Goal: Entertainment & Leisure: Consume media (video, audio)

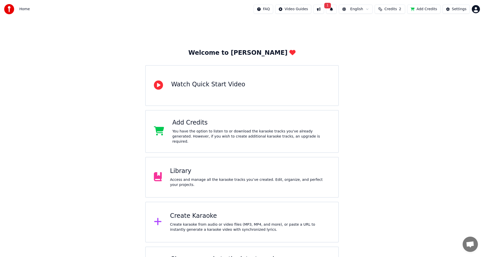
click at [325, 6] on span "1" at bounding box center [327, 6] width 7 height 6
click at [366, 24] on button "Update" at bounding box center [367, 25] width 22 height 9
click at [391, 6] on button "Credits 2" at bounding box center [389, 9] width 31 height 9
click at [476, 9] on html "Home FAQ Video Guides English Credits 2 Add Credits Settings Welcome to Youka W…" at bounding box center [242, 144] width 484 height 289
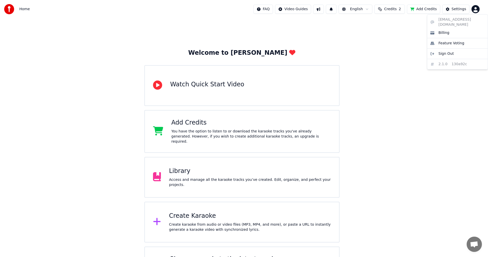
click at [386, 75] on html "Home FAQ Video Guides English Credits 2 Add Credits Settings Welcome to Youka W…" at bounding box center [244, 144] width 488 height 289
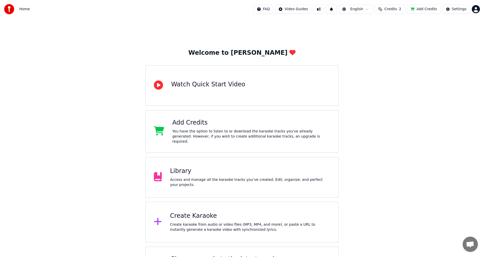
click at [239, 173] on div "Library" at bounding box center [250, 171] width 160 height 8
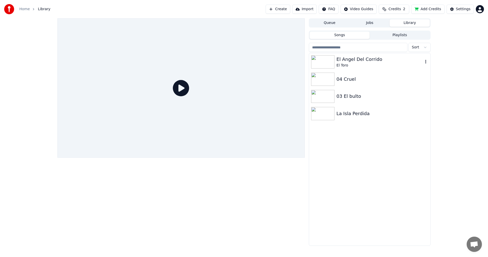
click at [366, 59] on div "El Angel Del Corrido" at bounding box center [380, 59] width 87 height 7
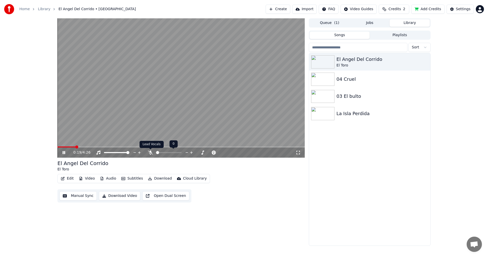
drag, startPoint x: 152, startPoint y: 153, endPoint x: 149, endPoint y: 154, distance: 3.0
click at [149, 154] on icon at bounding box center [150, 152] width 5 height 4
click at [37, 111] on div "0:22 / 4:26 El Angel Del Corrido El Toro Edit Video Audio Subtitles Download Cl…" at bounding box center [244, 131] width 488 height 227
click at [119, 95] on video at bounding box center [180, 87] width 247 height 139
click at [70, 177] on button "Edit" at bounding box center [67, 178] width 17 height 7
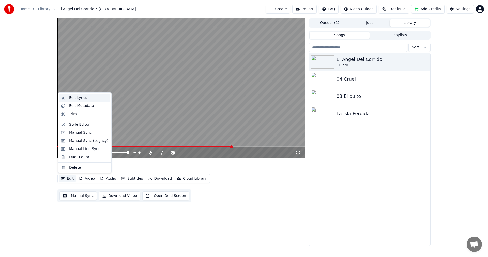
click at [82, 98] on div "Edit Lyrics" at bounding box center [78, 97] width 18 height 5
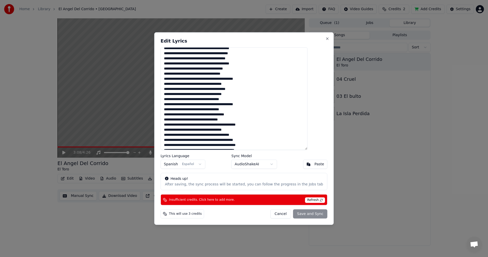
scroll to position [51, 0]
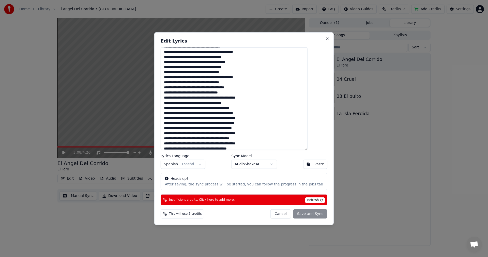
click at [248, 118] on textarea at bounding box center [234, 98] width 147 height 103
drag, startPoint x: 246, startPoint y: 118, endPoint x: 258, endPoint y: 118, distance: 12.5
click at [258, 118] on textarea at bounding box center [234, 98] width 147 height 103
click at [206, 119] on textarea at bounding box center [234, 98] width 147 height 103
click at [209, 120] on textarea at bounding box center [234, 98] width 147 height 103
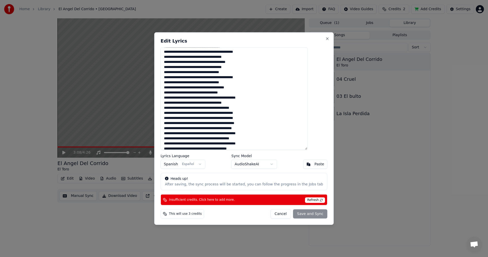
click at [226, 118] on textarea at bounding box center [234, 98] width 147 height 103
click at [304, 214] on div "Cancel Save and Sync" at bounding box center [298, 213] width 57 height 9
click at [311, 200] on span "Refresh" at bounding box center [315, 200] width 20 height 6
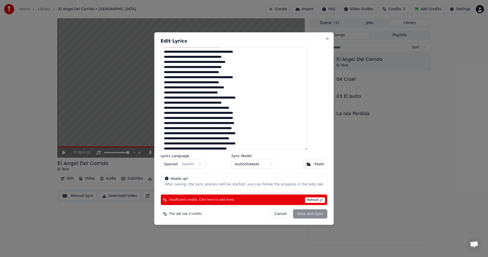
click at [291, 212] on div "Cancel Save and Sync" at bounding box center [298, 213] width 57 height 9
click at [196, 214] on span "This will use 3 credits" at bounding box center [185, 214] width 33 height 4
click at [182, 214] on span "This will use 3 credits" at bounding box center [185, 214] width 33 height 4
click at [178, 214] on div "This will use 3 credits" at bounding box center [182, 213] width 43 height 9
click at [325, 37] on button "Close" at bounding box center [327, 38] width 4 height 4
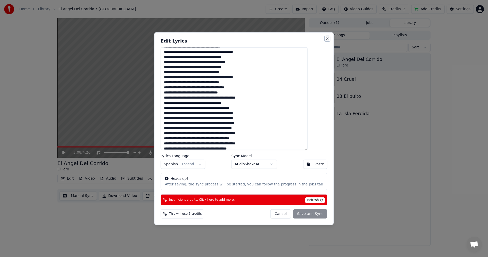
type textarea "**********"
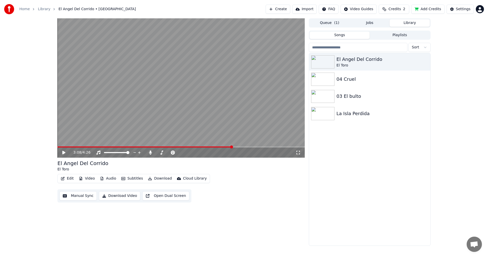
click at [393, 9] on span "Credits" at bounding box center [394, 9] width 12 height 5
click at [429, 11] on button "Add Credits" at bounding box center [427, 9] width 33 height 9
click at [399, 10] on span "Credits" at bounding box center [394, 9] width 12 height 5
click at [388, 46] on button "Refresh" at bounding box center [393, 46] width 26 height 9
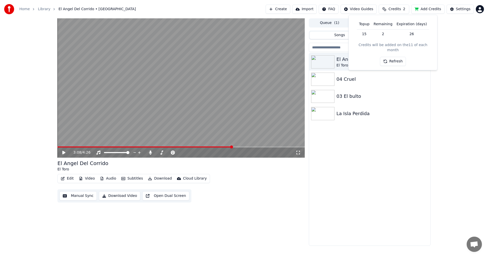
click at [396, 57] on button "Refresh" at bounding box center [393, 61] width 26 height 9
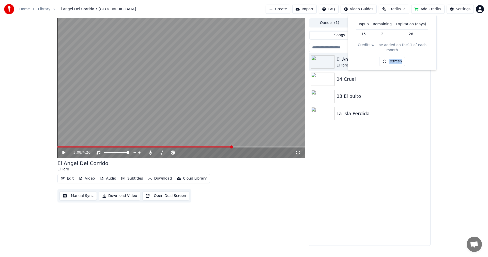
click at [396, 57] on div "Refresh" at bounding box center [392, 61] width 26 height 9
click at [396, 57] on button "Refresh" at bounding box center [393, 61] width 26 height 9
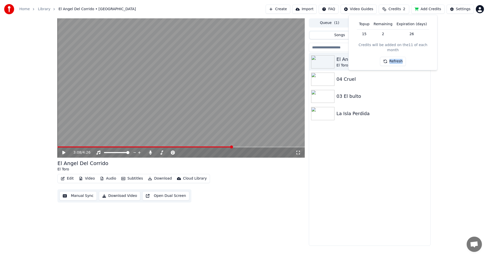
click at [396, 57] on button "Refresh" at bounding box center [393, 61] width 26 height 9
click at [396, 57] on div "Refresh" at bounding box center [392, 61] width 26 height 9
click at [476, 12] on html "Home Library El Angel Del Corrido • El Toro Create Import FAQ Video Guides Cred…" at bounding box center [244, 128] width 488 height 257
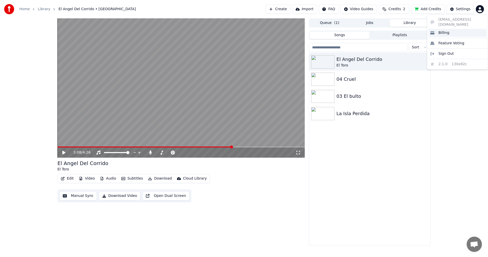
click at [448, 29] on div "Billing" at bounding box center [457, 33] width 58 height 8
click at [397, 9] on span "Credits" at bounding box center [394, 9] width 12 height 5
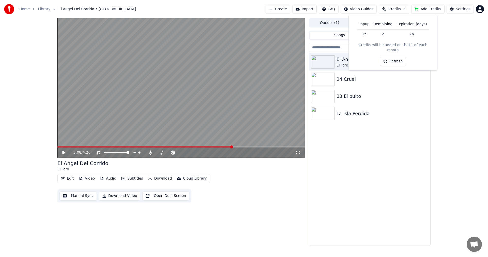
click at [395, 57] on button "Refresh" at bounding box center [393, 61] width 26 height 9
click at [394, 57] on button "Refresh" at bounding box center [393, 61] width 26 height 9
click at [394, 57] on div "Refresh" at bounding box center [392, 61] width 32 height 9
click at [394, 57] on button "Refresh" at bounding box center [393, 61] width 26 height 9
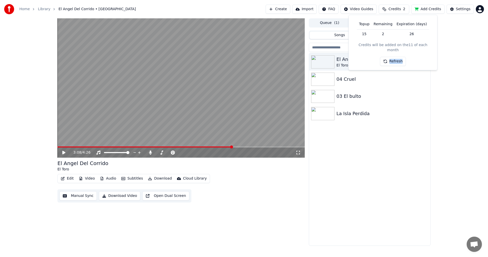
click at [394, 57] on button "Refresh" at bounding box center [393, 61] width 26 height 9
click at [483, 6] on html "Home Library El Angel Del Corrido • El Toro Create Import FAQ Video Guides Cred…" at bounding box center [244, 128] width 488 height 257
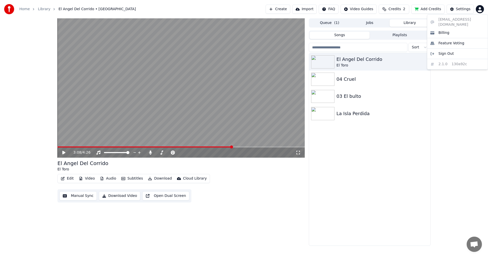
click at [414, 77] on html "Home Library El Angel Del Corrido • El Toro Create Import FAQ Video Guides Cred…" at bounding box center [244, 128] width 488 height 257
click at [395, 9] on span "Credits" at bounding box center [394, 9] width 12 height 5
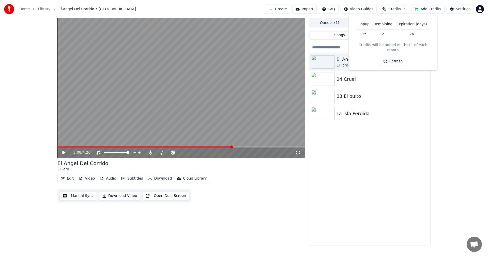
click at [394, 57] on button "Refresh" at bounding box center [393, 61] width 26 height 9
click at [388, 25] on th "Remaining" at bounding box center [383, 24] width 23 height 10
click at [413, 25] on th "Expiration (days)" at bounding box center [412, 24] width 34 height 10
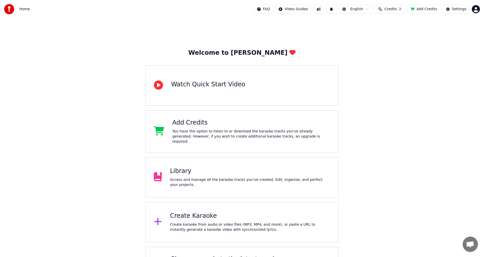
click at [207, 121] on div "Add Credits" at bounding box center [251, 122] width 158 height 8
click at [394, 9] on span "Credits" at bounding box center [390, 9] width 12 height 5
click at [386, 57] on button "Refresh" at bounding box center [389, 61] width 26 height 9
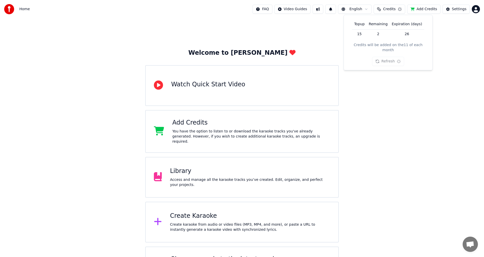
click at [386, 57] on button "Refresh" at bounding box center [388, 61] width 32 height 9
click at [386, 57] on button "Refresh" at bounding box center [389, 61] width 26 height 9
click at [386, 57] on div "Refresh" at bounding box center [389, 61] width 26 height 9
click at [386, 57] on button "Refresh" at bounding box center [389, 61] width 26 height 9
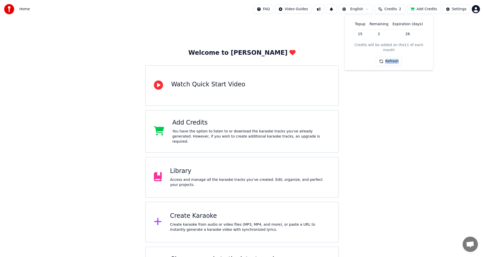
click at [386, 57] on div "Refresh" at bounding box center [389, 61] width 26 height 9
click at [386, 57] on button "Refresh" at bounding box center [389, 61] width 26 height 9
click at [324, 31] on div "Welcome to Youka Watch Quick Start Video Add Credits You have the option to lis…" at bounding box center [242, 153] width 484 height 271
click at [335, 10] on button at bounding box center [331, 9] width 11 height 9
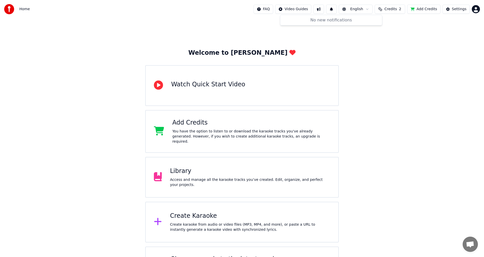
drag, startPoint x: 305, startPoint y: 38, endPoint x: 326, endPoint y: 35, distance: 20.8
click at [306, 38] on div "Welcome to Youka Watch Quick Start Video Add Credits You have the option to lis…" at bounding box center [242, 153] width 484 height 271
click at [480, 6] on div "Home FAQ Video Guides English Credits 2 Add Credits Settings" at bounding box center [242, 9] width 484 height 18
click at [477, 8] on html "Home FAQ Video Guides English Credits 2 Add Credits Settings Welcome to Youka W…" at bounding box center [242, 144] width 484 height 289
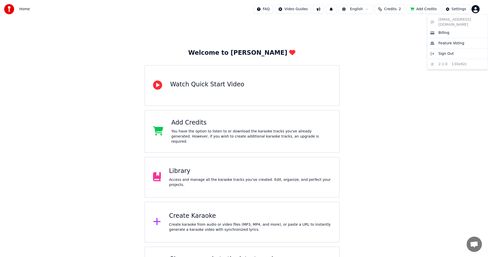
click at [393, 7] on html "Home FAQ Video Guides English Credits 2 Add Credits Settings Welcome to Youka W…" at bounding box center [244, 144] width 488 height 289
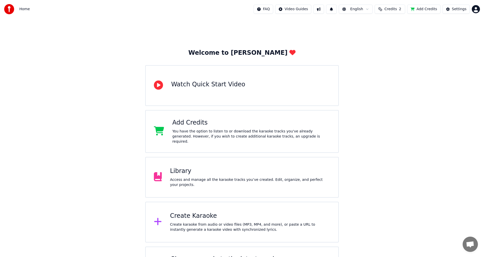
click at [393, 7] on span "Credits" at bounding box center [390, 9] width 12 height 5
click at [399, 57] on button "Refresh" at bounding box center [389, 61] width 26 height 9
click at [398, 57] on button "Refresh" at bounding box center [389, 61] width 26 height 9
click at [398, 57] on div "Refresh" at bounding box center [389, 61] width 26 height 9
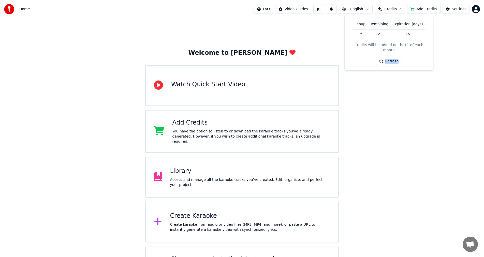
click at [398, 57] on button "Refresh" at bounding box center [389, 61] width 26 height 9
click at [398, 57] on div "Refresh" at bounding box center [388, 61] width 32 height 9
click at [398, 57] on button "Refresh" at bounding box center [389, 61] width 26 height 9
click at [398, 57] on div "Refresh" at bounding box center [389, 61] width 26 height 9
click at [398, 57] on button "Refresh" at bounding box center [389, 61] width 26 height 9
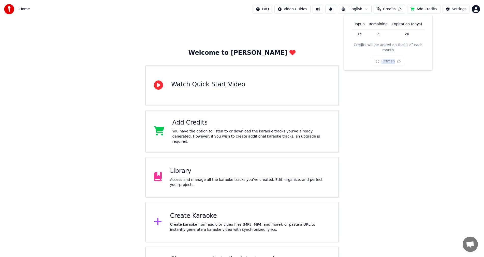
click at [398, 57] on button "Refresh" at bounding box center [388, 61] width 32 height 9
click at [397, 58] on button "Refresh" at bounding box center [389, 61] width 26 height 9
click at [396, 58] on div "Refresh" at bounding box center [389, 61] width 26 height 9
click at [369, 10] on html "Home FAQ Video Guides English Credits 2 Add Credits Settings Welcome to Youka W…" at bounding box center [242, 144] width 484 height 289
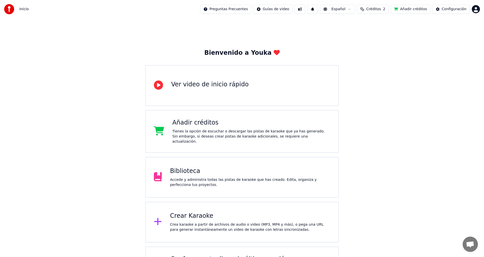
click at [379, 12] on button "Créditos 2" at bounding box center [373, 9] width 32 height 9
click at [377, 57] on button "Actualizar" at bounding box center [372, 61] width 30 height 9
click at [377, 57] on div "Actualizar" at bounding box center [371, 61] width 36 height 9
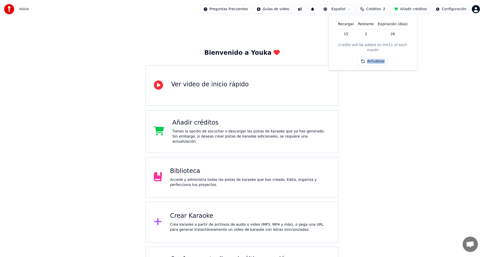
click at [377, 57] on button "Actualizar" at bounding box center [372, 61] width 30 height 9
click at [377, 57] on div "Actualizar" at bounding box center [372, 61] width 30 height 9
click at [377, 57] on button "Actualizar" at bounding box center [372, 61] width 30 height 9
click at [377, 57] on div "Actualizar" at bounding box center [371, 61] width 36 height 9
click at [420, 8] on button "Añadir créditos" at bounding box center [411, 9] width 40 height 9
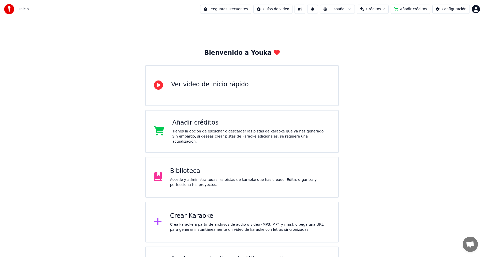
click at [475, 10] on html "Inicio Preguntas Frecuentes Guías de video Español Créditos 2 Añadir créditos C…" at bounding box center [242, 144] width 484 height 289
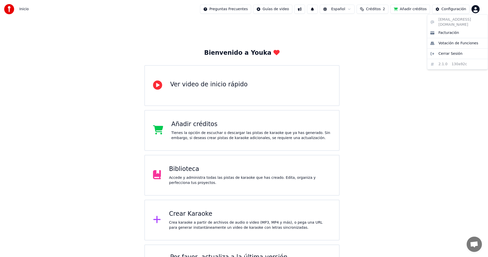
click at [460, 21] on div "[EMAIL_ADDRESS][DOMAIN_NAME] Facturación Votación de Funciones Cerrar Sesión 2.…" at bounding box center [457, 41] width 61 height 55
click at [378, 8] on html "Inicio Preguntas Frecuentes Guías de video Español Créditos 2 Añadir créditos C…" at bounding box center [244, 143] width 488 height 287
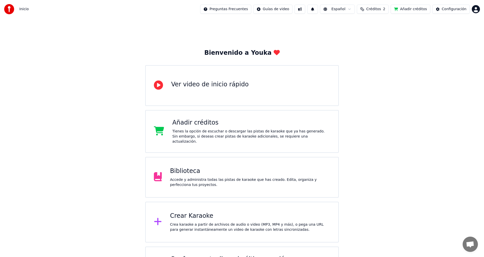
click at [377, 6] on button "Créditos 2" at bounding box center [373, 9] width 32 height 9
click at [377, 57] on button "Actualizar" at bounding box center [372, 61] width 30 height 9
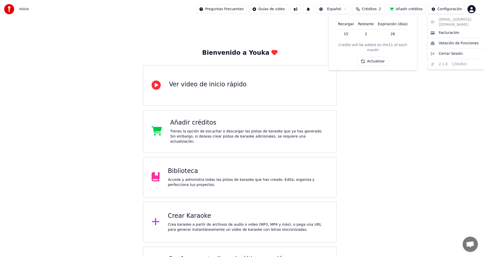
click at [476, 8] on html "Inicio Preguntas Frecuentes Guías de video Español Créditos 2 Añadir créditos C…" at bounding box center [242, 144] width 484 height 289
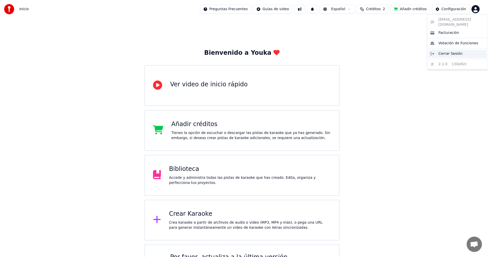
click at [447, 51] on span "Cerrar Sesión" at bounding box center [451, 53] width 24 height 5
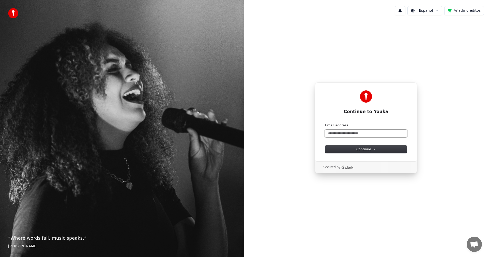
click at [342, 132] on input "Email address" at bounding box center [366, 133] width 82 height 8
click at [350, 148] on button "Continue" at bounding box center [366, 149] width 82 height 8
type input "**********"
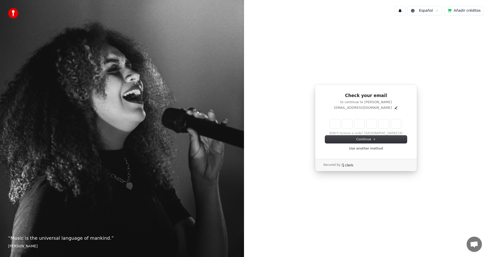
type input "******"
type input "*"
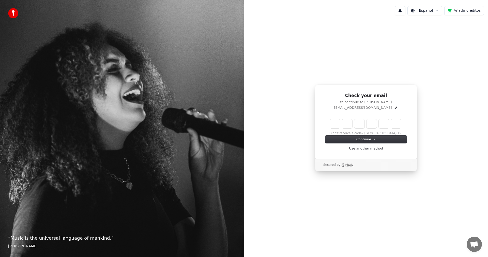
type input "*"
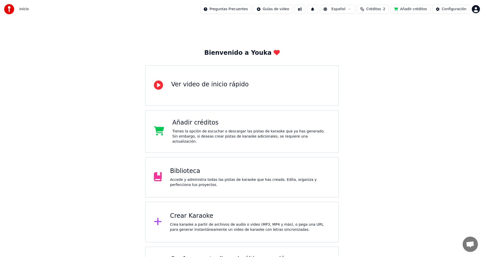
click at [368, 11] on span "Créditos" at bounding box center [373, 9] width 15 height 5
click at [183, 172] on div "Biblioteca" at bounding box center [250, 171] width 160 height 8
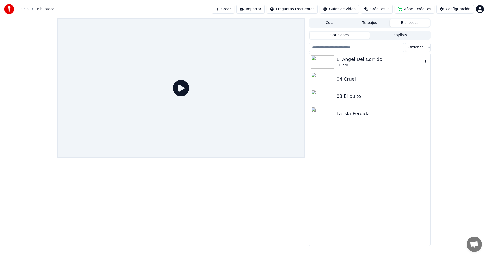
click at [353, 61] on div "El Angel Del Corrido" at bounding box center [380, 59] width 87 height 7
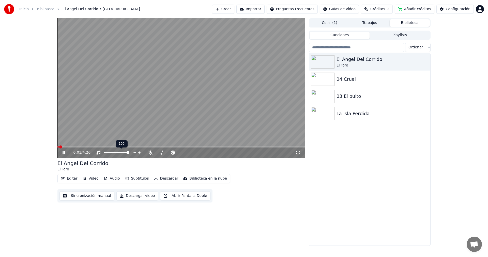
click at [148, 152] on icon at bounding box center [150, 152] width 5 height 4
click at [168, 153] on span at bounding box center [162, 152] width 12 height 1
click at [72, 177] on button "Editar" at bounding box center [69, 178] width 21 height 7
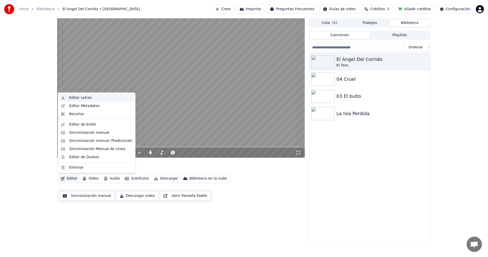
click at [79, 97] on div "Editar Letras" at bounding box center [80, 97] width 23 height 5
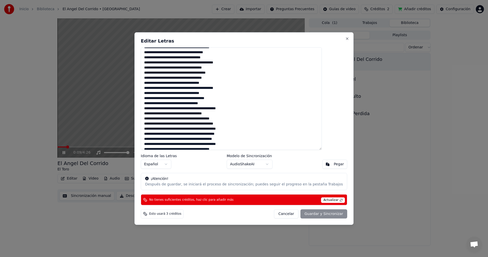
scroll to position [69, 0]
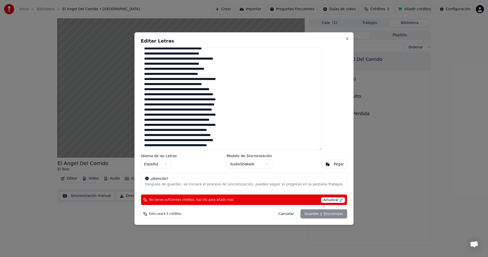
click at [193, 100] on textarea at bounding box center [231, 98] width 181 height 103
click at [209, 100] on textarea at bounding box center [231, 98] width 181 height 103
click at [321, 199] on span "Actualizar" at bounding box center [333, 200] width 24 height 6
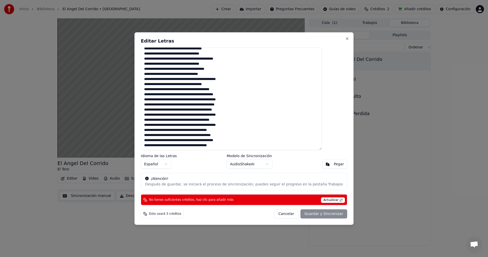
click at [318, 212] on div "Cancelar Guardar y Sincronizar" at bounding box center [310, 213] width 73 height 9
type textarea "**********"
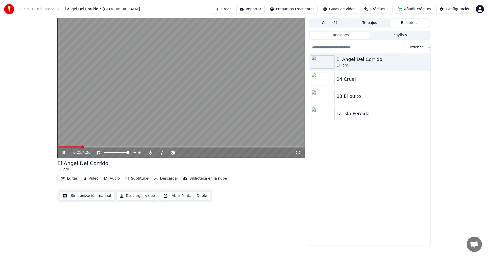
click at [157, 125] on video at bounding box center [180, 87] width 247 height 139
click at [386, 9] on button "Créditos 2" at bounding box center [377, 9] width 32 height 9
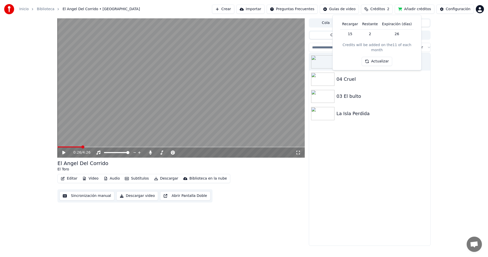
click at [374, 57] on button "Actualizar" at bounding box center [377, 61] width 30 height 9
click at [374, 57] on div "Actualizar" at bounding box center [376, 61] width 36 height 9
click at [374, 57] on button "Actualizar" at bounding box center [377, 61] width 30 height 9
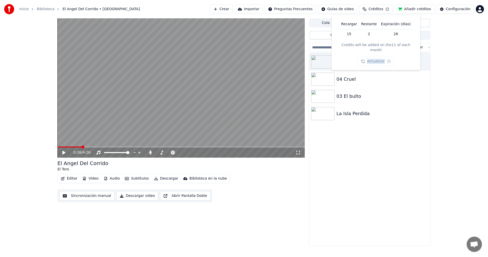
click at [374, 57] on button "Actualizar" at bounding box center [376, 61] width 36 height 9
click at [374, 57] on button "Actualizar" at bounding box center [377, 61] width 30 height 9
click at [374, 57] on div "Actualizar" at bounding box center [377, 61] width 30 height 9
click at [374, 57] on button "Actualizar" at bounding box center [377, 61] width 30 height 9
click at [374, 57] on div "Actualizar" at bounding box center [376, 61] width 36 height 9
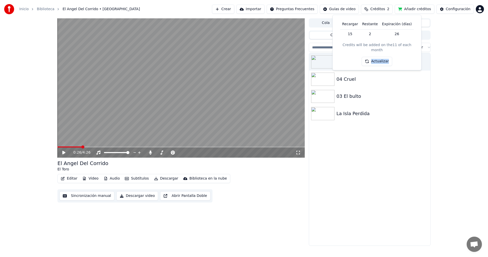
click at [374, 57] on button "Actualizar" at bounding box center [377, 61] width 30 height 9
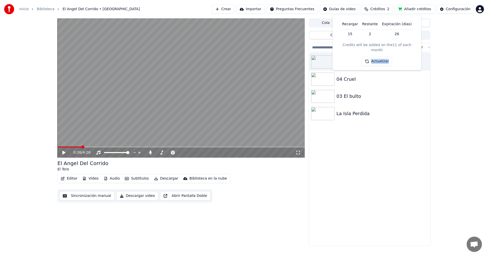
click at [374, 57] on div "Actualizar" at bounding box center [377, 61] width 30 height 9
click at [374, 57] on button "Actualizar" at bounding box center [377, 61] width 30 height 9
click at [374, 57] on div "Actualizar" at bounding box center [377, 61] width 30 height 9
click at [374, 57] on button "Actualizar" at bounding box center [377, 61] width 30 height 9
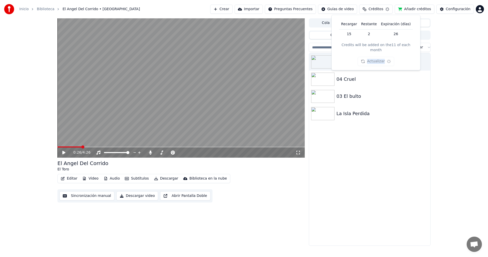
click at [374, 57] on button "Actualizar" at bounding box center [376, 61] width 36 height 9
click at [374, 57] on button "Actualizar" at bounding box center [377, 61] width 30 height 9
click at [253, 7] on button "Importar" at bounding box center [250, 9] width 28 height 9
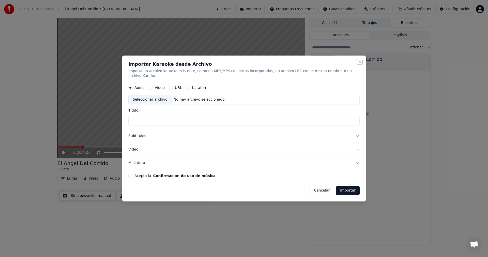
click at [358, 63] on button "Close" at bounding box center [360, 62] width 4 height 4
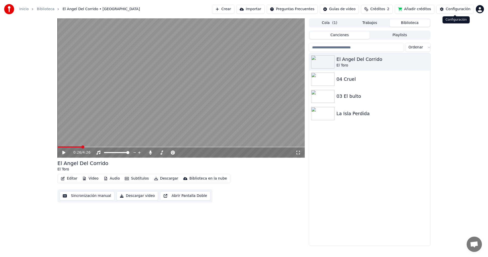
click at [458, 11] on div "Configuración" at bounding box center [458, 9] width 25 height 5
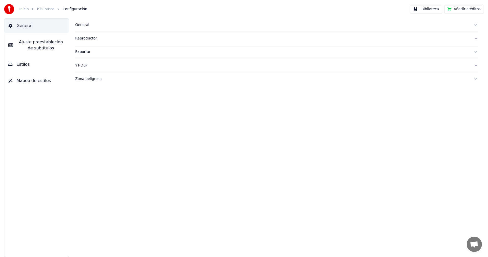
click at [57, 46] on span "Ajuste preestablecido de subtítulos" at bounding box center [41, 45] width 48 height 12
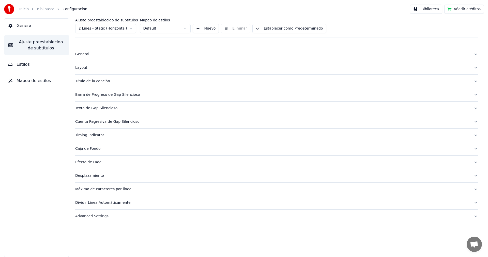
click at [122, 29] on html "Inicio Biblioteca Configuración Biblioteca Añadir créditos General Ajuste prees…" at bounding box center [244, 128] width 488 height 257
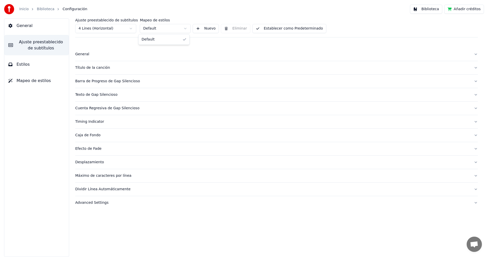
click at [171, 27] on html "Inicio Biblioteca Configuración Biblioteca Añadir créditos General Ajuste prees…" at bounding box center [244, 128] width 488 height 257
click at [178, 13] on html "Inicio Biblioteca Configuración Biblioteca Añadir créditos General Ajuste prees…" at bounding box center [244, 128] width 488 height 257
click at [26, 26] on span "General" at bounding box center [25, 26] width 16 height 6
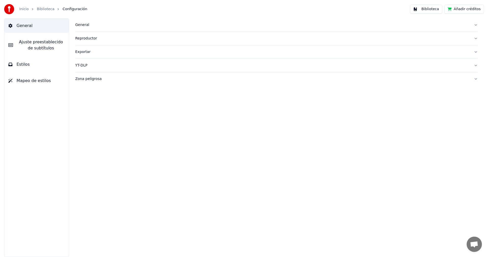
click at [26, 9] on link "Inicio" at bounding box center [23, 9] width 9 height 5
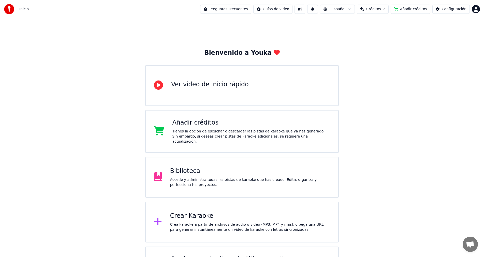
click at [222, 128] on div "Añadir créditos Tienes la opción de escuchar o descargar las pistas de karaoke …" at bounding box center [251, 130] width 158 height 25
click at [376, 9] on span "Créditos" at bounding box center [373, 9] width 15 height 5
click at [372, 57] on button "Actualizar" at bounding box center [372, 61] width 30 height 9
click at [375, 57] on button "Actualizar" at bounding box center [372, 61] width 30 height 9
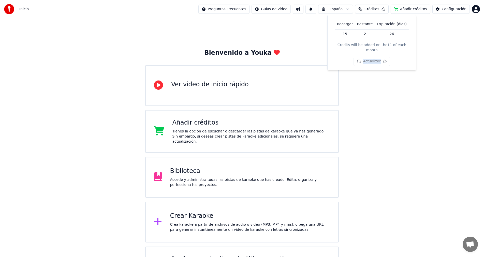
click at [375, 57] on div "Actualizar" at bounding box center [371, 61] width 36 height 9
click at [375, 57] on button "Actualizar" at bounding box center [372, 61] width 30 height 9
click at [375, 57] on button "Actualizar" at bounding box center [371, 61] width 36 height 9
click at [375, 57] on button "Actualizar" at bounding box center [372, 61] width 30 height 9
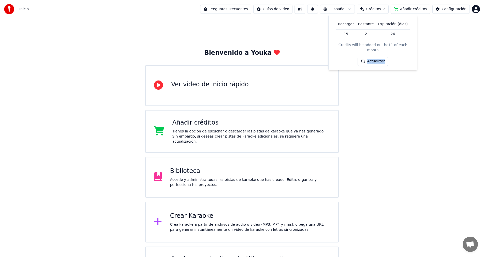
click at [375, 57] on button "Actualizar" at bounding box center [372, 61] width 30 height 9
click at [243, 8] on html "Inicio Preguntas Frecuentes Guías de video Español Créditos 2 Añadir créditos C…" at bounding box center [242, 144] width 484 height 289
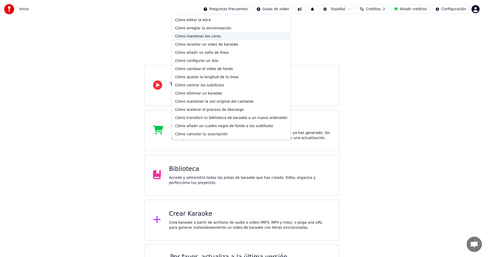
click at [202, 37] on div "Cómo mantener los coros" at bounding box center [231, 36] width 117 height 8
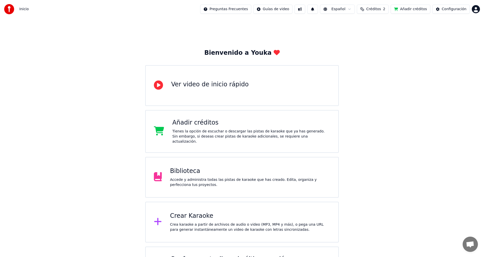
click at [184, 169] on div "Biblioteca" at bounding box center [250, 171] width 160 height 8
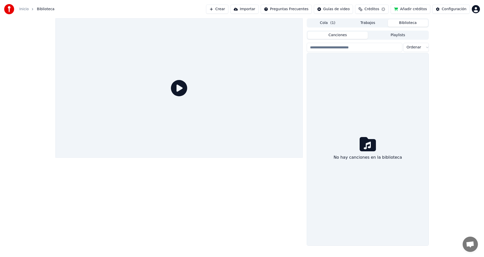
click at [184, 169] on div at bounding box center [178, 131] width 247 height 227
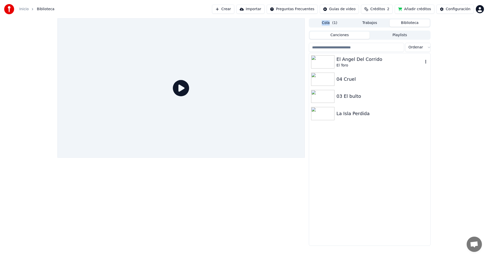
click at [368, 62] on div "El Angel Del Corrido" at bounding box center [380, 59] width 87 height 7
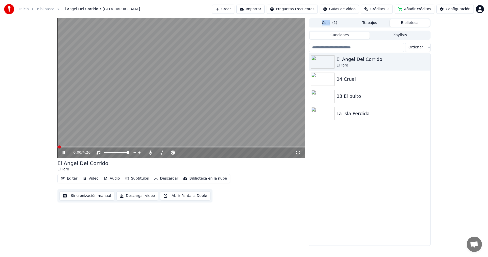
click at [109, 179] on button "Audio" at bounding box center [112, 178] width 20 height 7
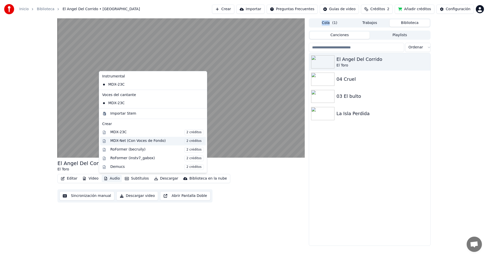
click at [138, 141] on div "MDX-Net (Con Voces de Fondo) 2 créditos" at bounding box center [157, 141] width 94 height 6
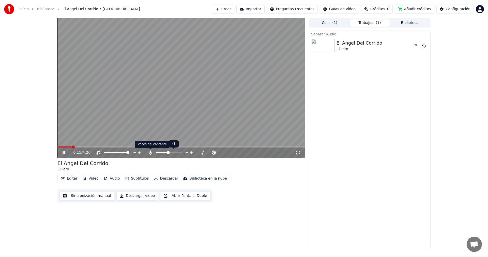
click at [150, 152] on icon at bounding box center [150, 152] width 3 height 4
click at [62, 146] on video at bounding box center [180, 87] width 247 height 139
click at [62, 147] on span at bounding box center [65, 146] width 17 height 1
click at [60, 147] on span at bounding box center [61, 146] width 3 height 3
click at [64, 152] on icon at bounding box center [63, 153] width 3 height 4
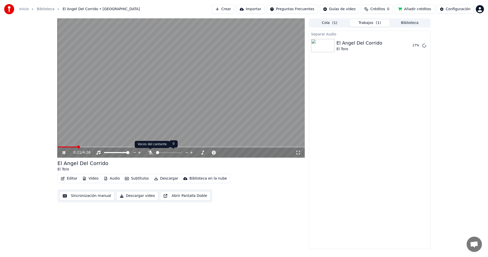
click at [149, 151] on icon at bounding box center [150, 152] width 5 height 4
click at [32, 86] on div "0:25 / 4:26 El Angel Del Corrido El Toro Editar Video Audio Subtítulos Descarga…" at bounding box center [244, 133] width 488 height 230
click at [66, 146] on span at bounding box center [61, 146] width 8 height 1
click at [152, 152] on icon at bounding box center [150, 152] width 3 height 4
click at [379, 11] on span "Créditos" at bounding box center [377, 9] width 15 height 5
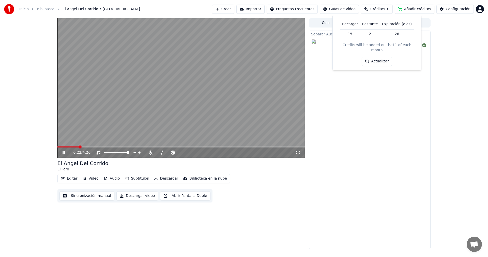
click at [374, 57] on button "Actualizar" at bounding box center [377, 61] width 30 height 9
click at [379, 49] on button "Actualizar" at bounding box center [377, 52] width 30 height 9
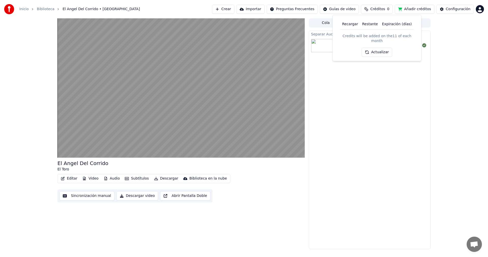
click at [379, 49] on button "Actualizar" at bounding box center [377, 52] width 30 height 9
click at [380, 49] on button "Actualizar" at bounding box center [377, 52] width 30 height 9
click at [380, 48] on button "Actualizar" at bounding box center [377, 52] width 30 height 9
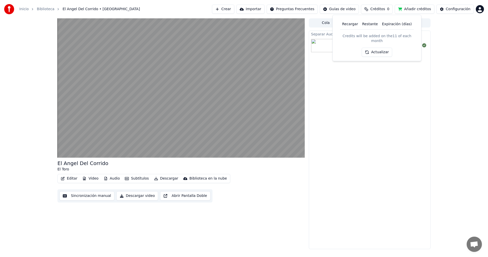
click at [380, 48] on button "Actualizar" at bounding box center [377, 52] width 30 height 9
click at [380, 48] on div "Actualizar" at bounding box center [377, 52] width 30 height 9
click at [376, 27] on th "Restante" at bounding box center [370, 24] width 20 height 10
click at [374, 25] on th "Restante" at bounding box center [370, 24] width 20 height 10
click at [353, 24] on th "Recargar" at bounding box center [350, 24] width 20 height 10
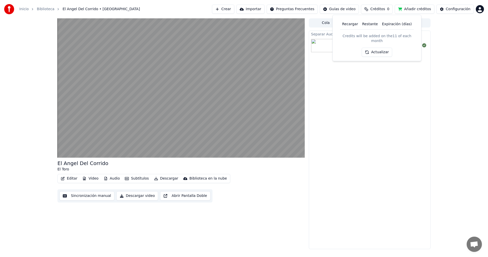
click at [375, 48] on button "Actualizar" at bounding box center [377, 52] width 30 height 9
click at [325, 94] on div "Separar Audio El Angel Del Corrido El Toro Reproducir" at bounding box center [370, 140] width 122 height 218
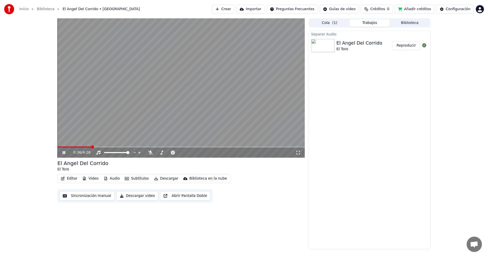
click at [44, 84] on div "0:36 / 4:26 El Angel Del Corrido El Toro Editar Video Audio Subtítulos Descarga…" at bounding box center [244, 133] width 488 height 230
click at [54, 67] on div "0:50 / 4:26 El Angel Del Corrido El Toro Editar Video Audio Subtítulos Descarga…" at bounding box center [243, 133] width 381 height 230
click at [405, 21] on button "Biblioteca" at bounding box center [410, 22] width 40 height 7
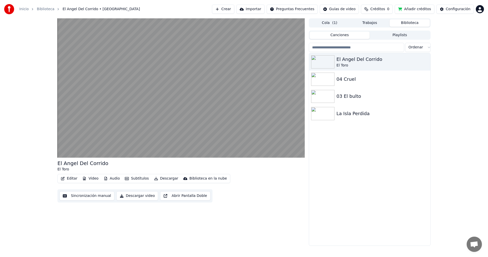
click at [336, 22] on span "( 1 )" at bounding box center [334, 22] width 5 height 5
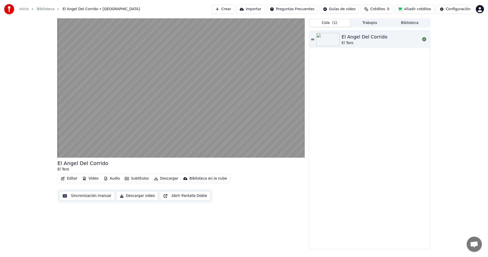
click at [354, 86] on div "El Angel Del Corrido El Toro" at bounding box center [369, 140] width 121 height 218
click at [376, 9] on span "Créditos" at bounding box center [377, 9] width 15 height 5
click at [375, 48] on button "Actualizar" at bounding box center [377, 52] width 30 height 9
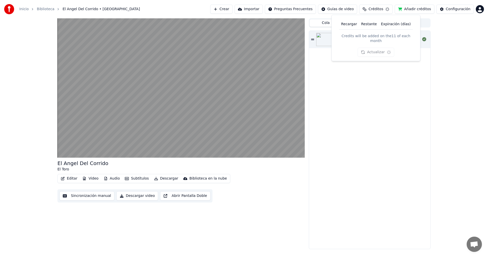
click at [375, 48] on button "Actualizar" at bounding box center [376, 52] width 36 height 9
click at [374, 48] on button "Actualizar" at bounding box center [377, 52] width 36 height 9
click at [374, 48] on button "Actualizar" at bounding box center [377, 52] width 30 height 9
click at [374, 48] on div "Actualizar" at bounding box center [376, 52] width 36 height 9
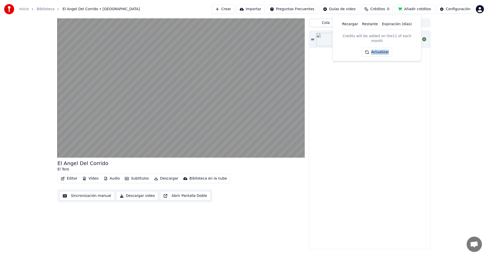
click at [374, 48] on button "Actualizar" at bounding box center [377, 52] width 30 height 9
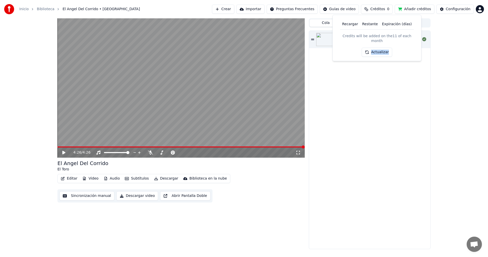
click at [389, 48] on button "Actualizar" at bounding box center [377, 52] width 30 height 9
click at [381, 48] on button "Actualizar" at bounding box center [377, 52] width 30 height 9
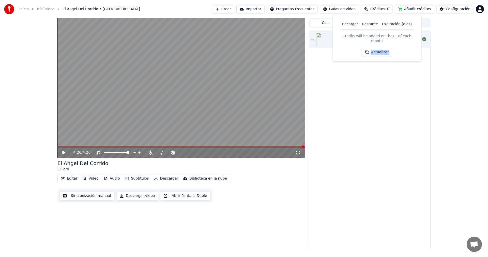
click at [381, 48] on button "Actualizar" at bounding box center [377, 52] width 30 height 9
click at [376, 48] on button "Actualizar" at bounding box center [377, 52] width 30 height 9
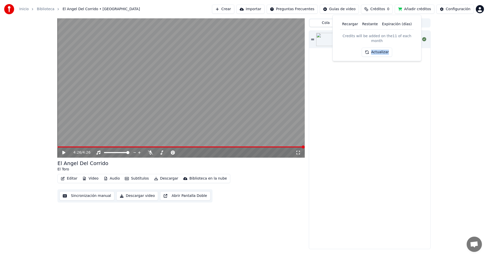
click at [376, 48] on button "Actualizar" at bounding box center [377, 52] width 30 height 9
click at [376, 48] on div "Actualizar" at bounding box center [376, 52] width 36 height 9
click at [376, 48] on button "Actualizar" at bounding box center [377, 52] width 30 height 9
click at [376, 48] on div "Actualizar" at bounding box center [377, 52] width 30 height 9
click at [483, 9] on html "Inicio Biblioteca El Angel Del Corrido • El Toro Crear Importar Preguntas Frecu…" at bounding box center [244, 128] width 488 height 257
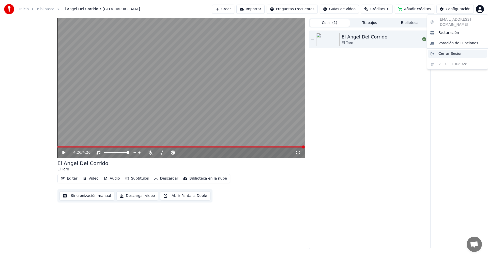
click at [448, 51] on span "Cerrar Sesión" at bounding box center [451, 53] width 24 height 5
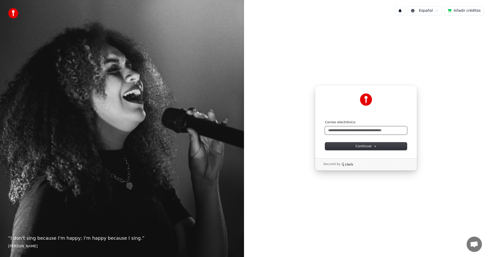
click at [353, 131] on input "Correo electrónico" at bounding box center [366, 130] width 82 height 8
click at [364, 150] on div "**********" at bounding box center [366, 121] width 102 height 73
click at [366, 147] on span "Continuar" at bounding box center [366, 146] width 21 height 5
type input "**********"
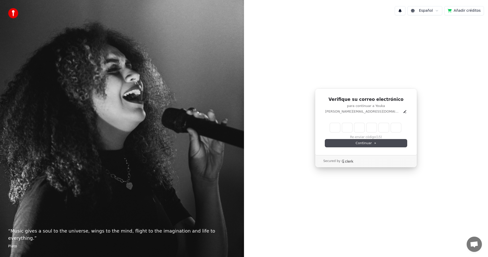
type input "******"
type input "*"
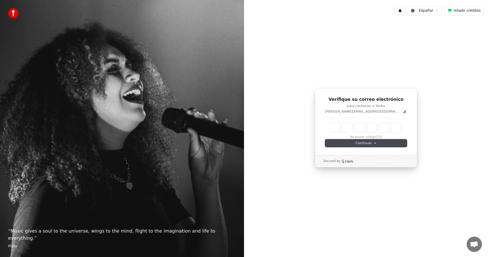
type input "*"
